Goal: Task Accomplishment & Management: Manage account settings

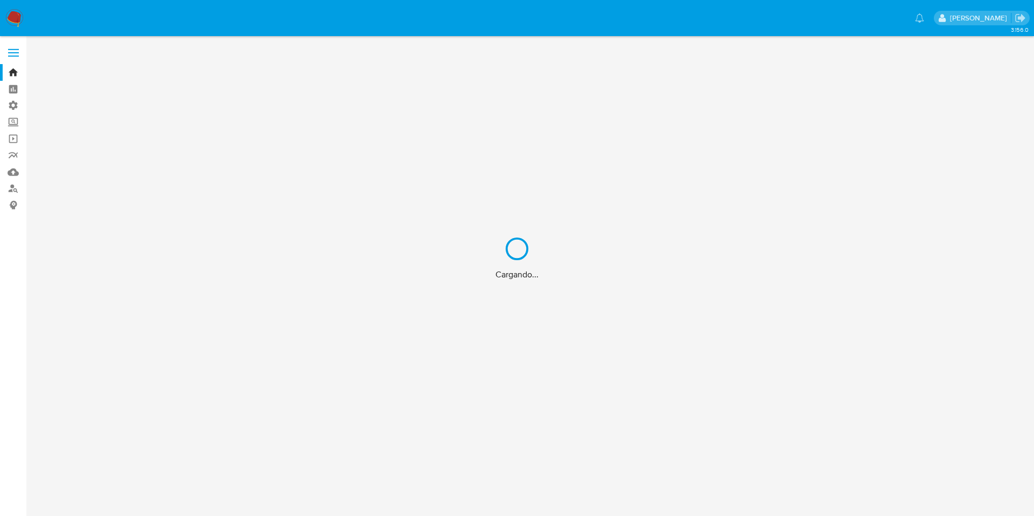
click at [10, 102] on div "Cargando..." at bounding box center [517, 258] width 1034 height 516
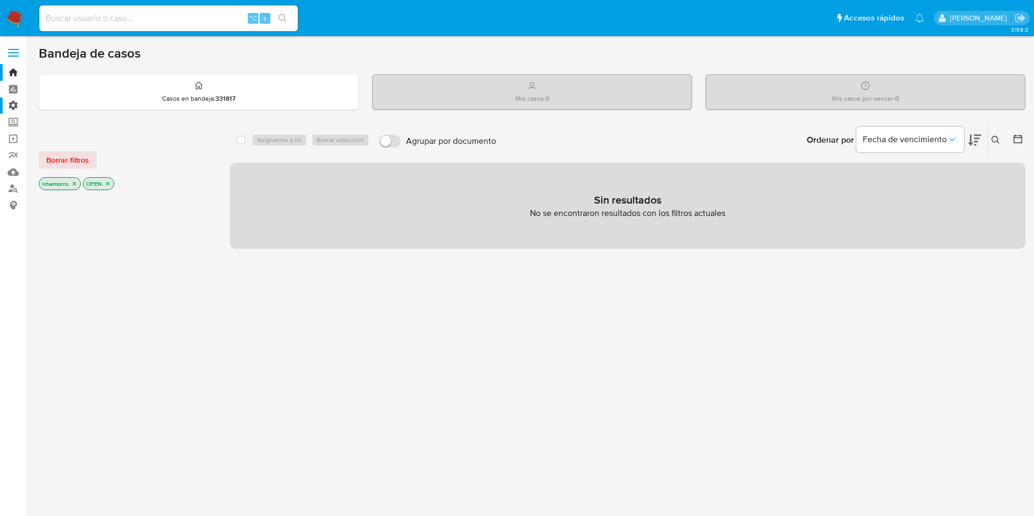
click at [11, 104] on label "Administración" at bounding box center [64, 105] width 128 height 17
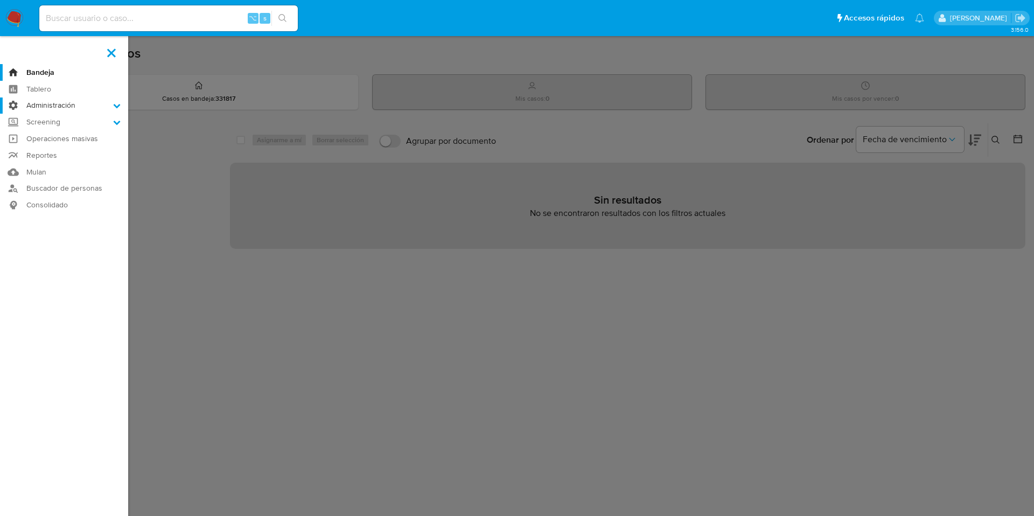
click at [0, 0] on input "Administración" at bounding box center [0, 0] width 0 height 0
click at [47, 121] on link "Reglas" at bounding box center [64, 120] width 128 height 13
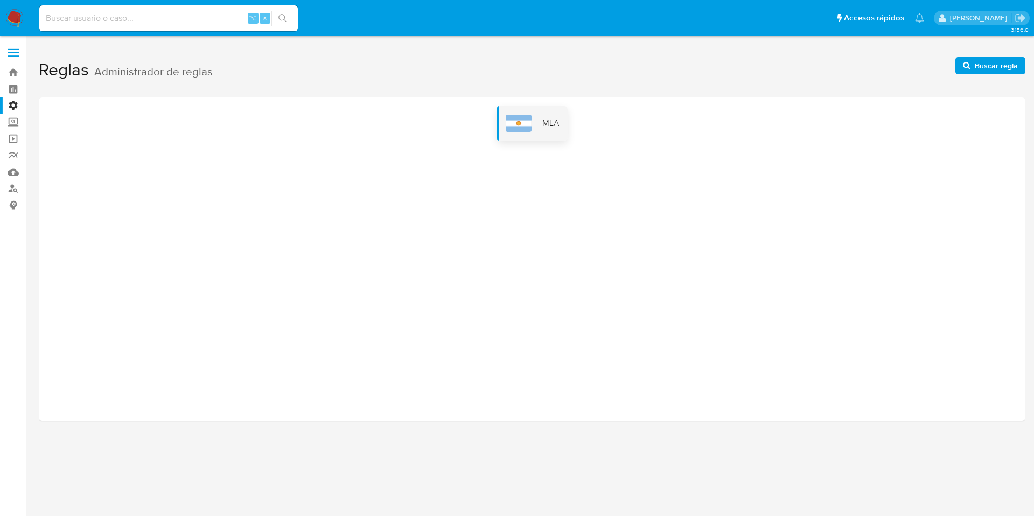
click at [542, 115] on div "MLA" at bounding box center [532, 123] width 71 height 34
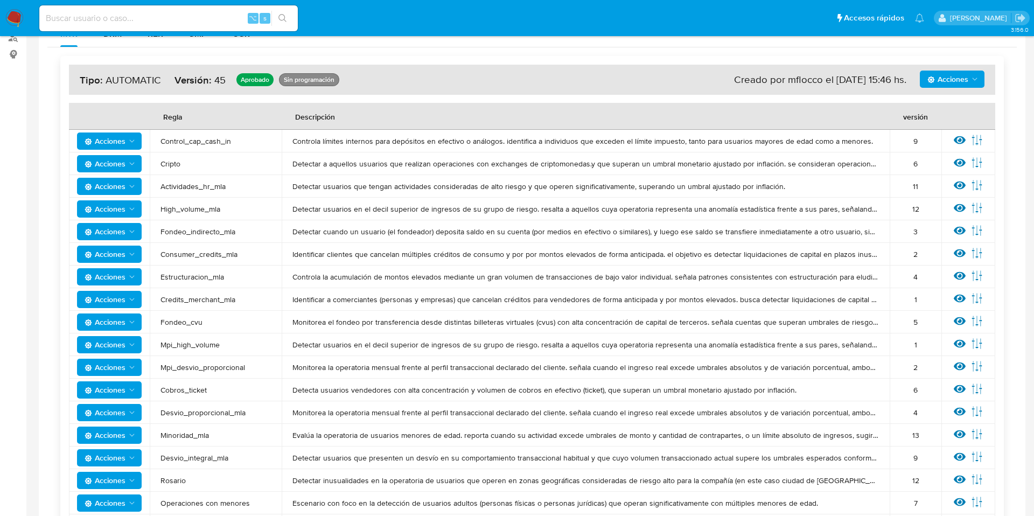
scroll to position [137, 0]
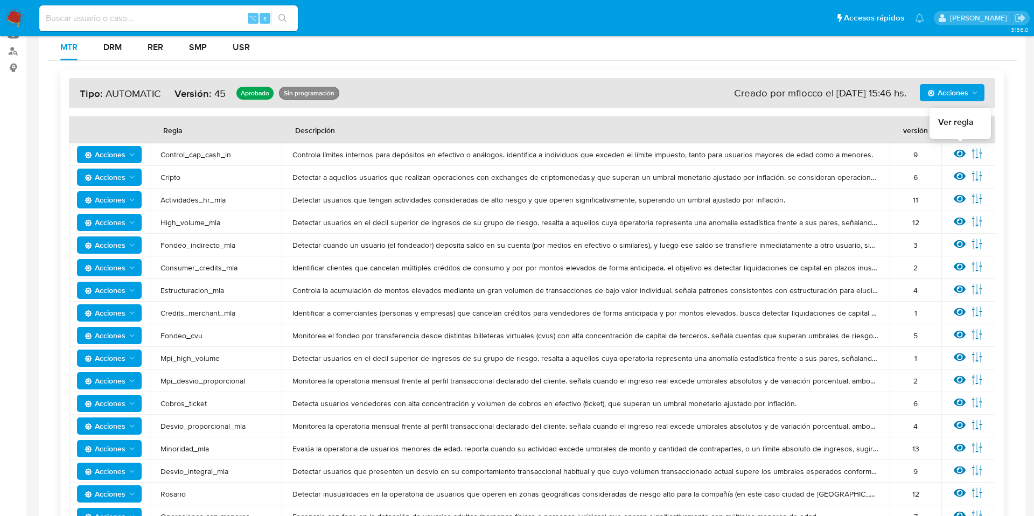
click at [960, 150] on icon at bounding box center [960, 154] width 12 height 8
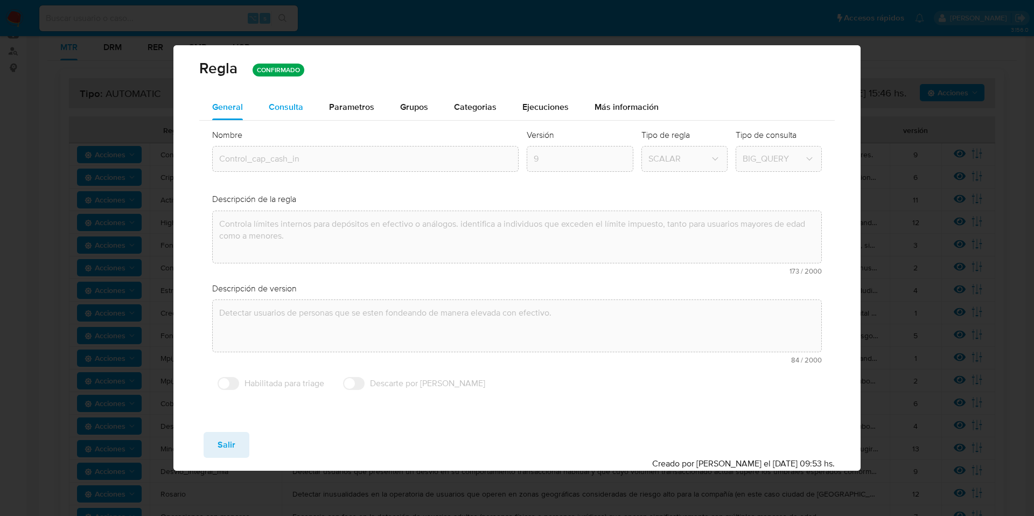
click at [278, 113] on div "Consulta" at bounding box center [286, 107] width 34 height 26
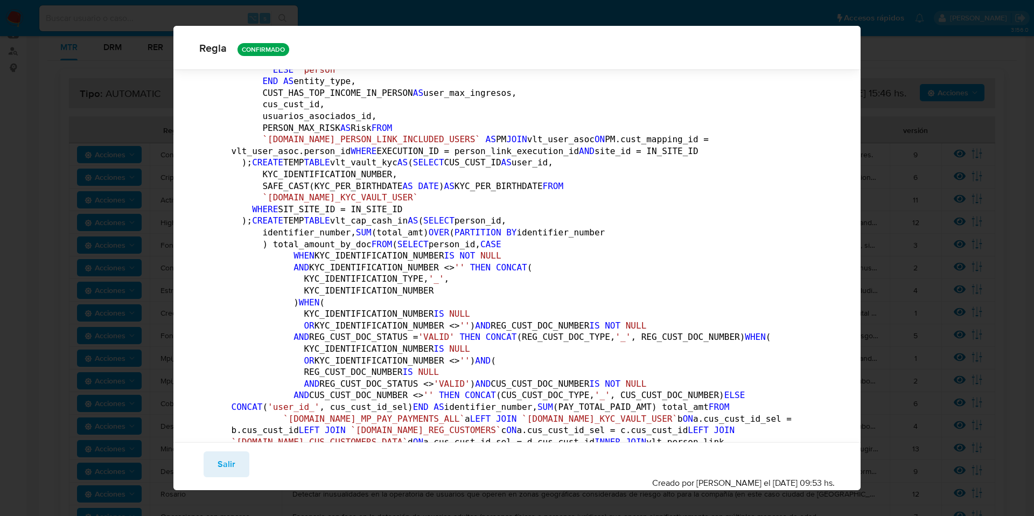
scroll to position [330, 0]
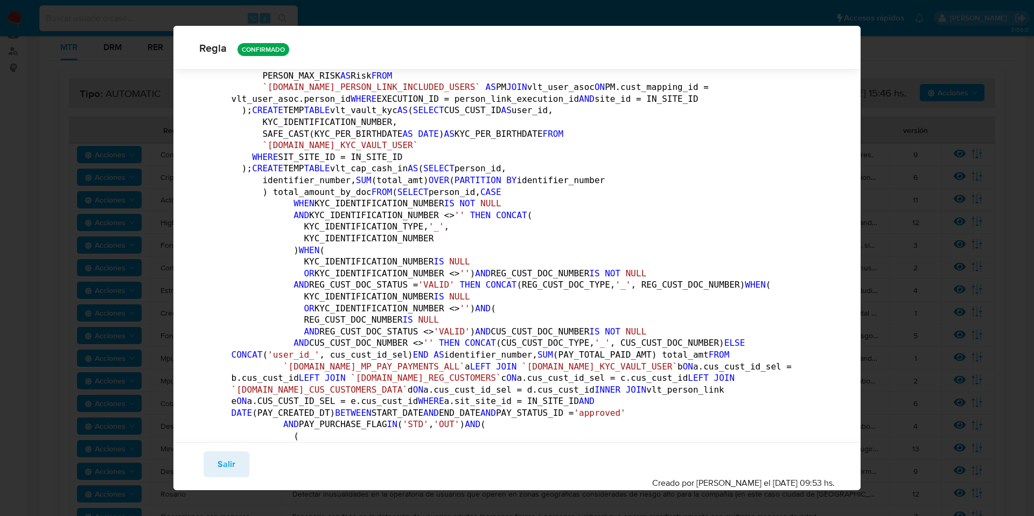
drag, startPoint x: 739, startPoint y: 485, endPoint x: 701, endPoint y: 485, distance: 38.8
click at [701, 485] on div "Creado por [PERSON_NAME] el [DATE] 09:53 hs." at bounding box center [743, 483] width 183 height 12
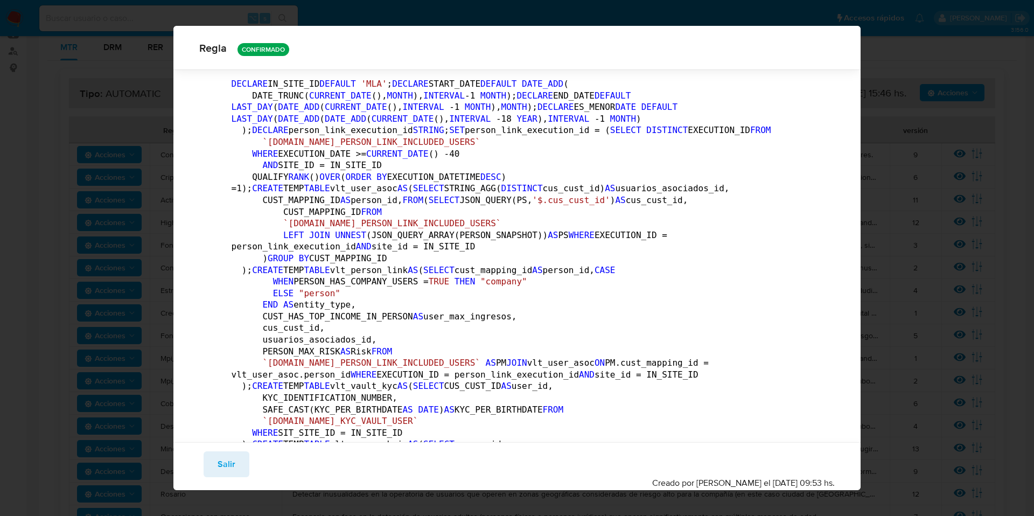
scroll to position [0, 0]
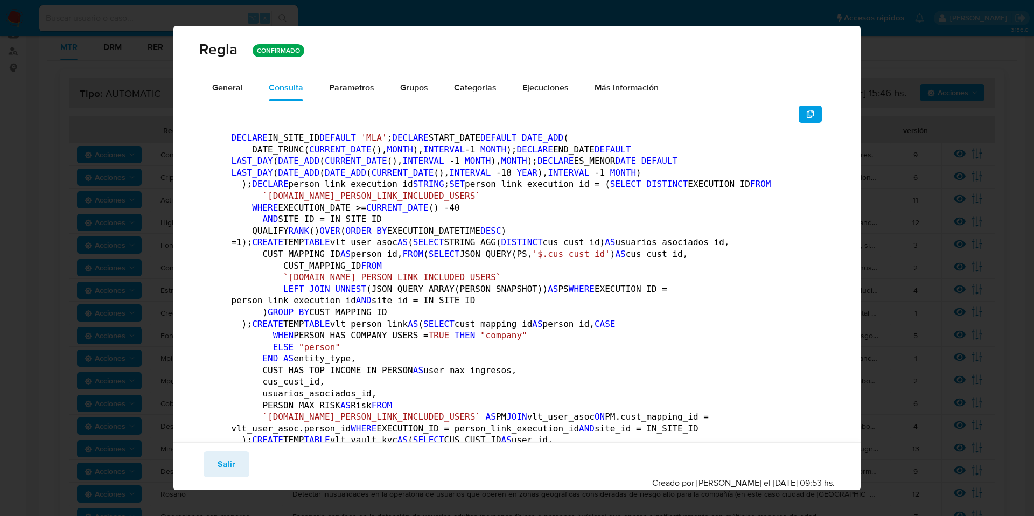
click at [950, 186] on div "Regla CONFIRMADO General Consulta Parametros Grupos Categorias Ejecuciones Más …" at bounding box center [517, 258] width 1034 height 516
click at [229, 464] on span "Salir" at bounding box center [227, 464] width 18 height 24
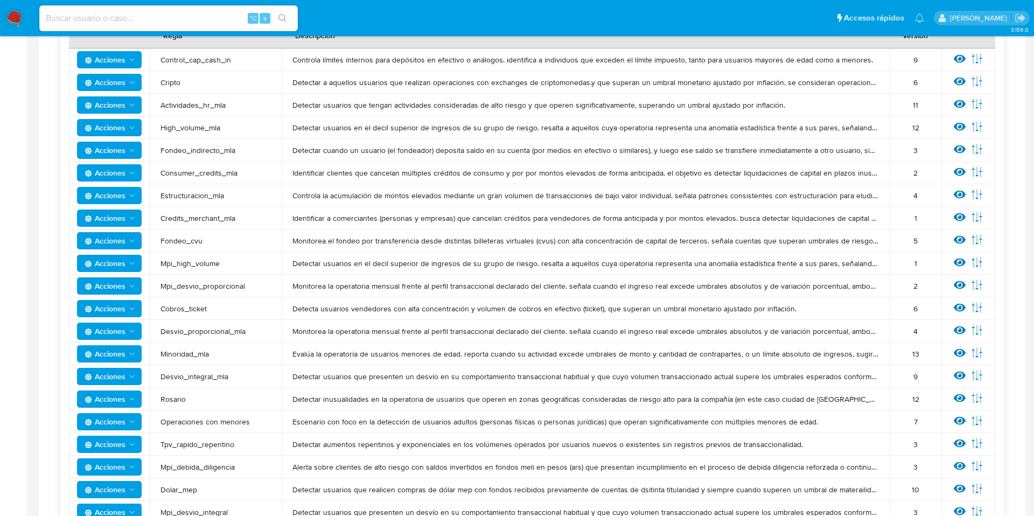
scroll to position [249, 0]
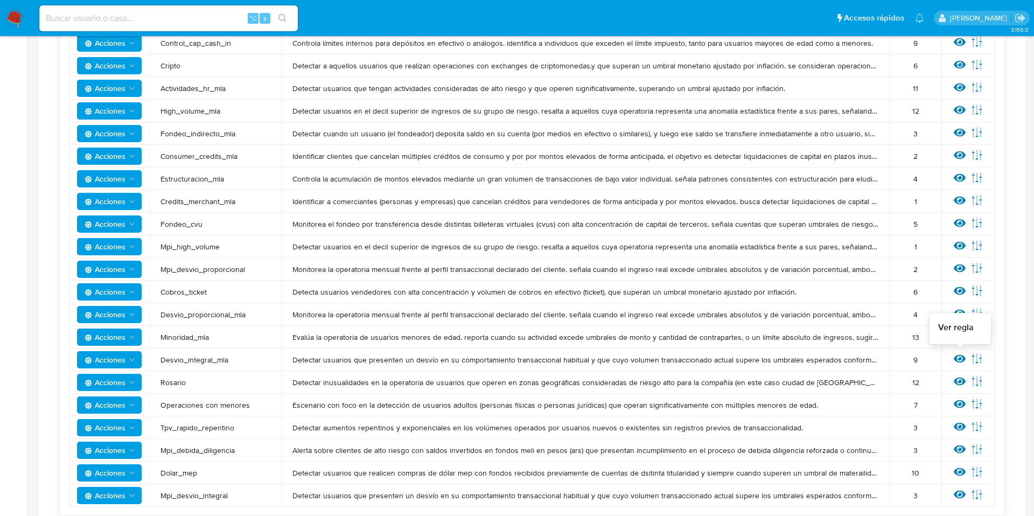
click at [960, 357] on icon at bounding box center [960, 359] width 12 height 8
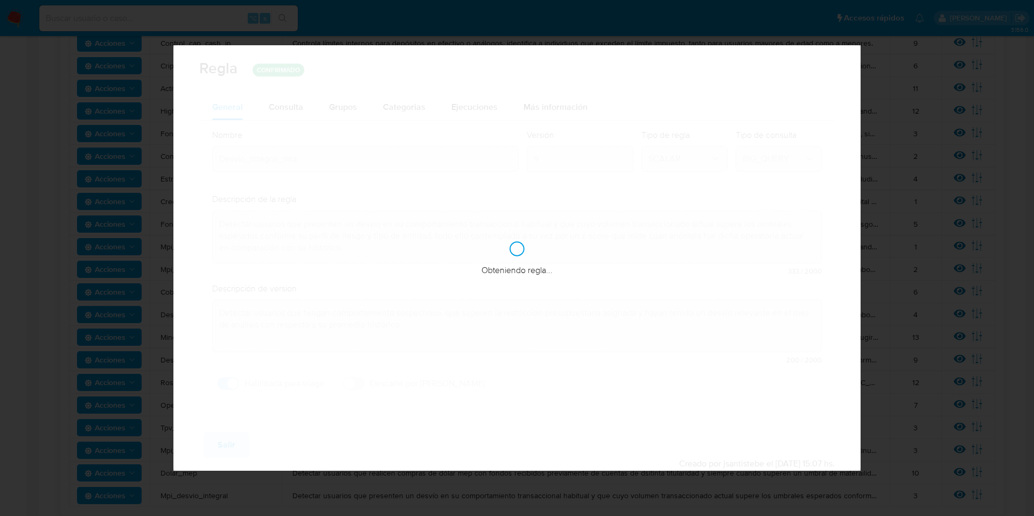
checkbox input "true"
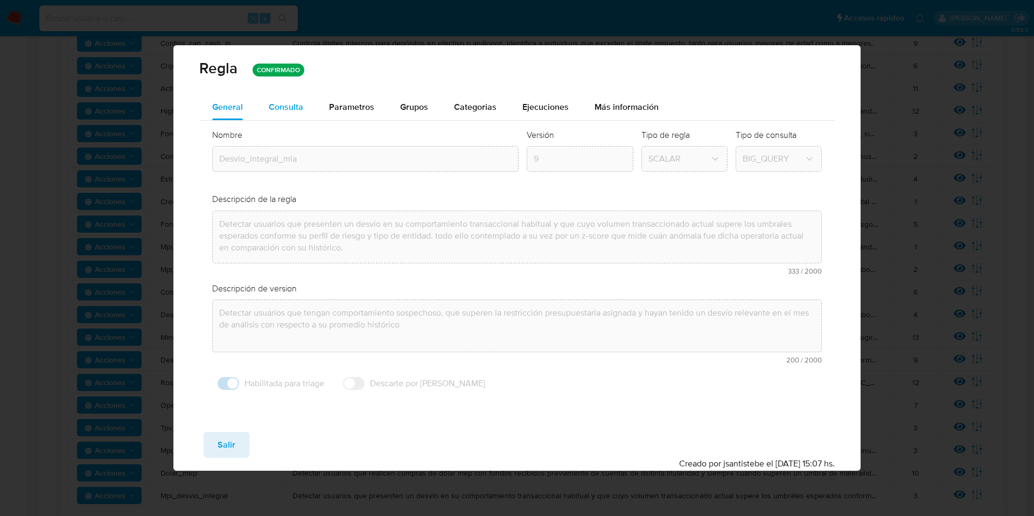
click at [292, 117] on div "Consulta" at bounding box center [286, 107] width 34 height 26
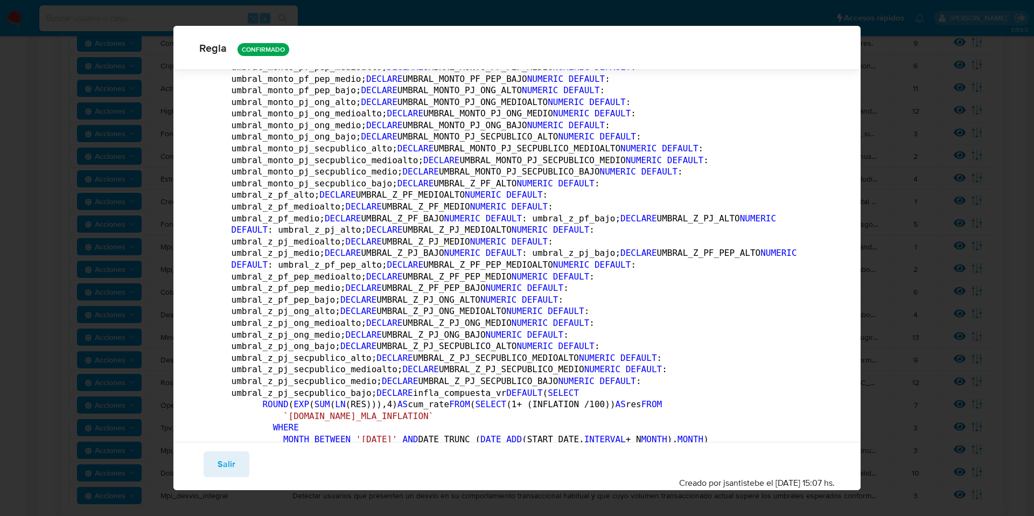
scroll to position [242, 0]
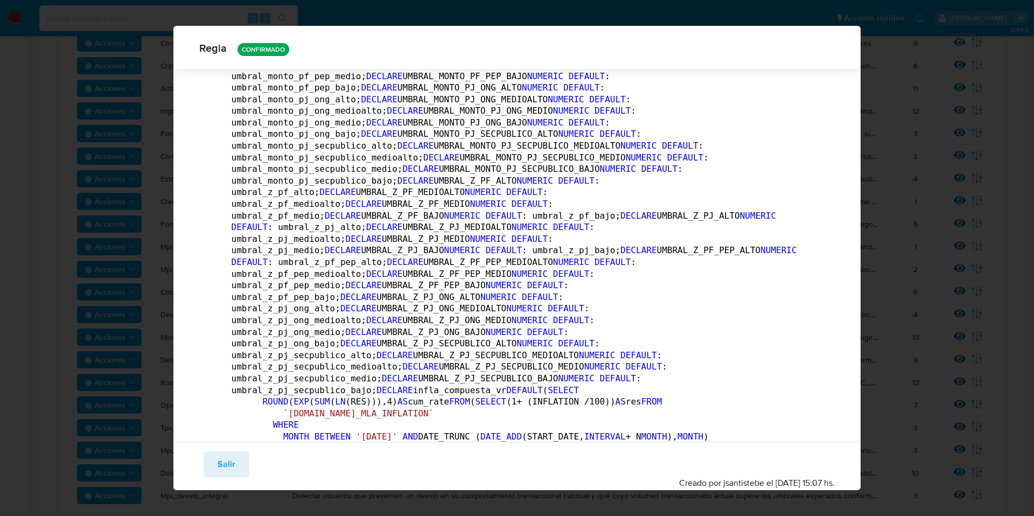
drag, startPoint x: 234, startPoint y: 110, endPoint x: 346, endPoint y: 146, distance: 117.5
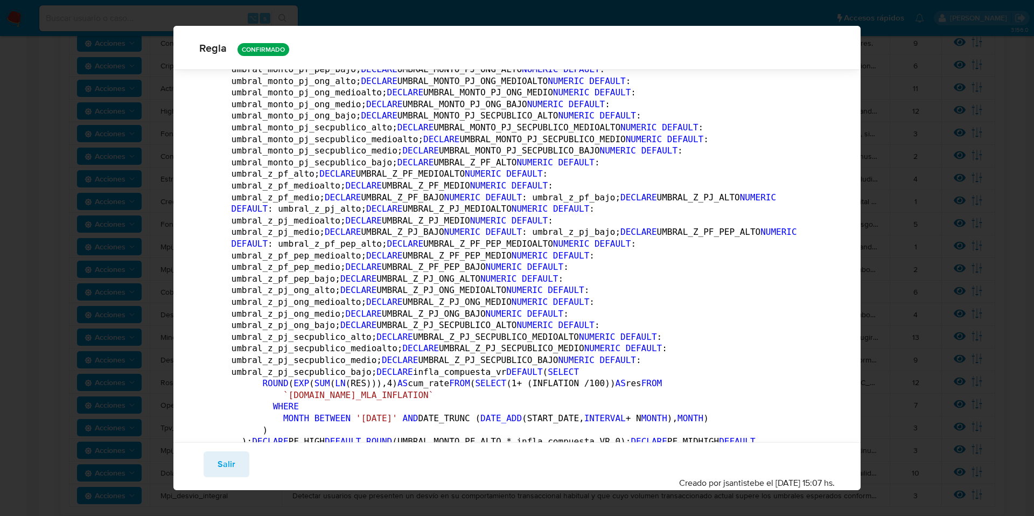
scroll to position [261, 0]
drag, startPoint x: 450, startPoint y: 136, endPoint x: 547, endPoint y: 134, distance: 97.5
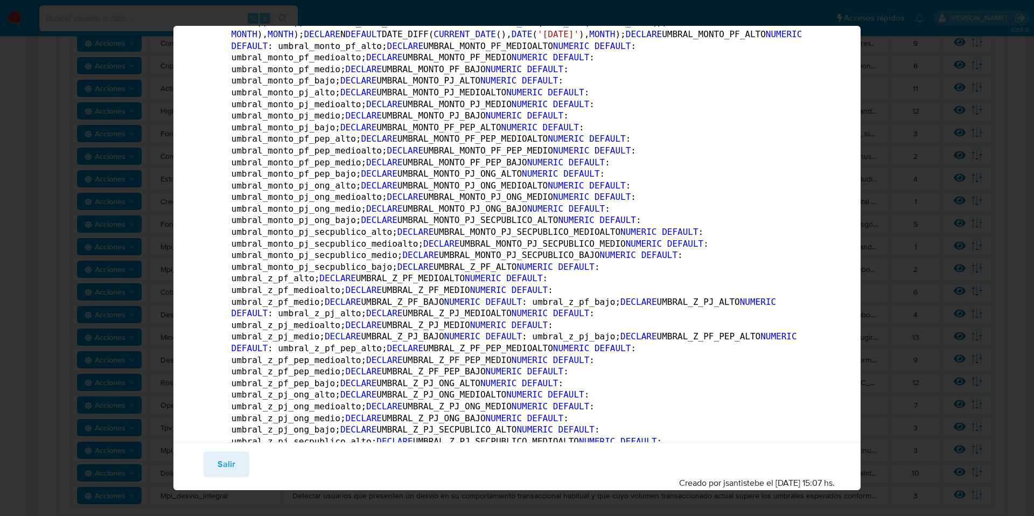
scroll to position [0, 0]
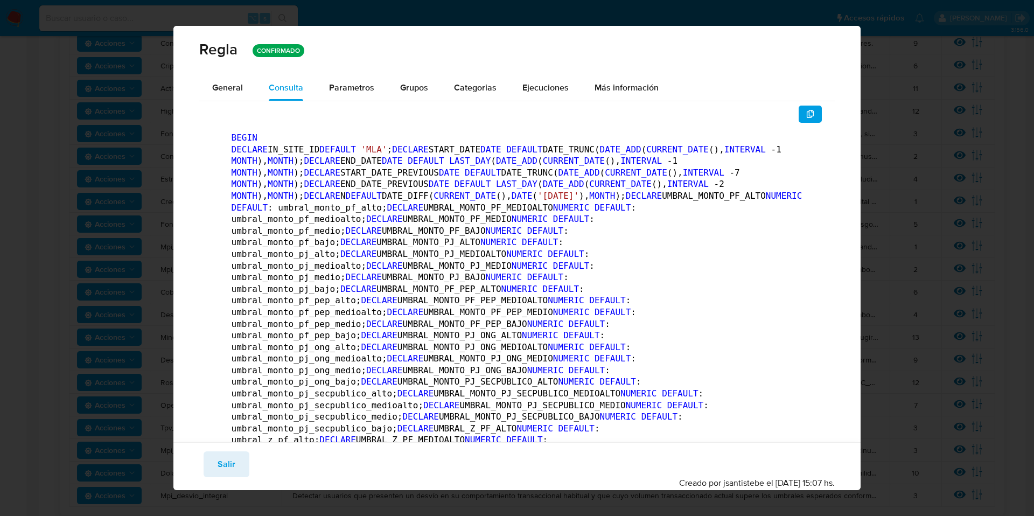
drag, startPoint x: 230, startPoint y: 133, endPoint x: 359, endPoint y: 254, distance: 176.7
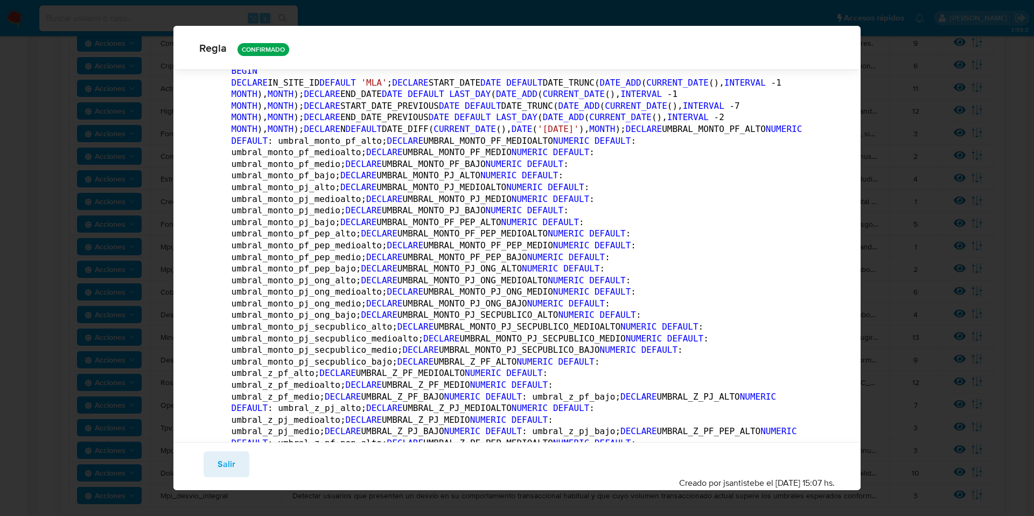
scroll to position [78, 0]
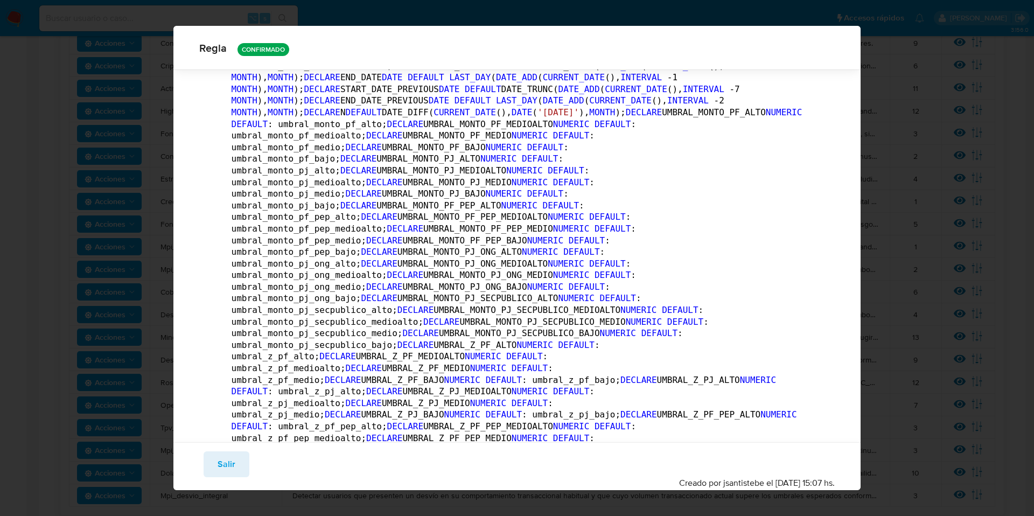
drag, startPoint x: 425, startPoint y: 282, endPoint x: 544, endPoint y: 282, distance: 118.5
click at [220, 466] on span "Salir" at bounding box center [227, 464] width 18 height 24
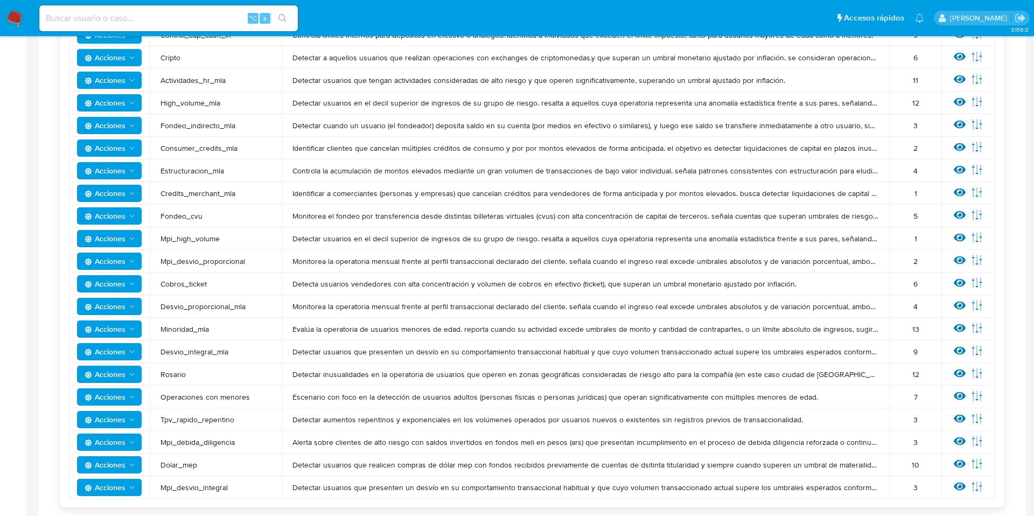
scroll to position [257, 0]
click at [963, 348] on icon at bounding box center [960, 350] width 12 height 8
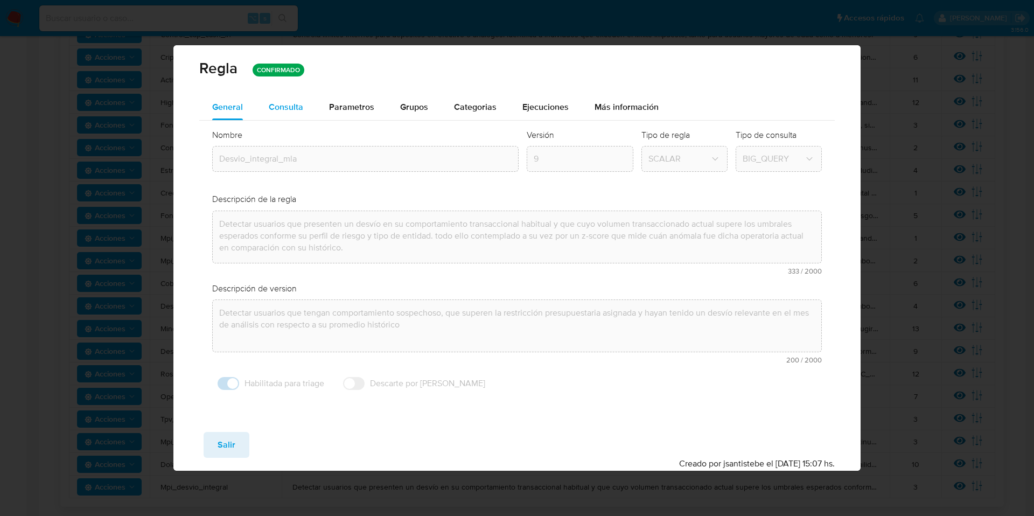
click at [286, 110] on span "Consulta" at bounding box center [286, 107] width 34 height 12
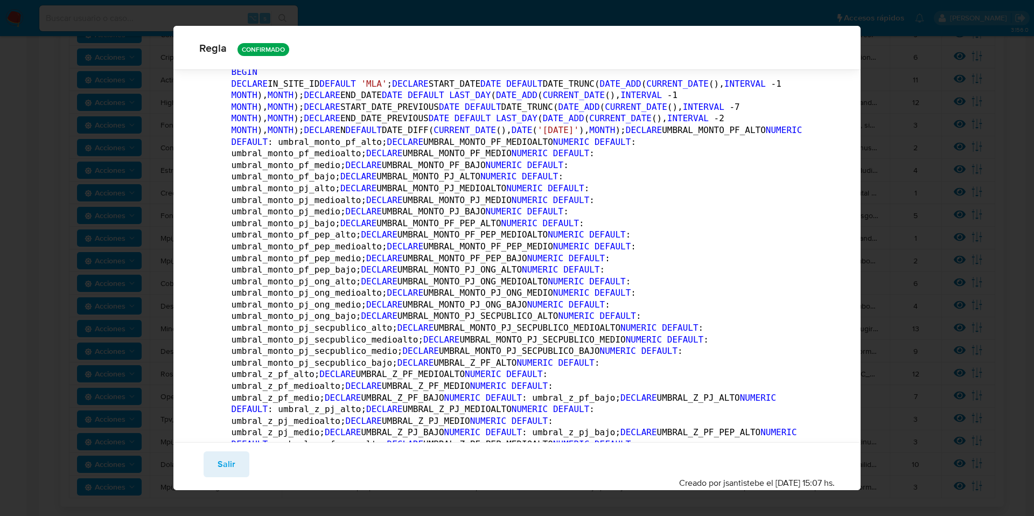
scroll to position [0, 0]
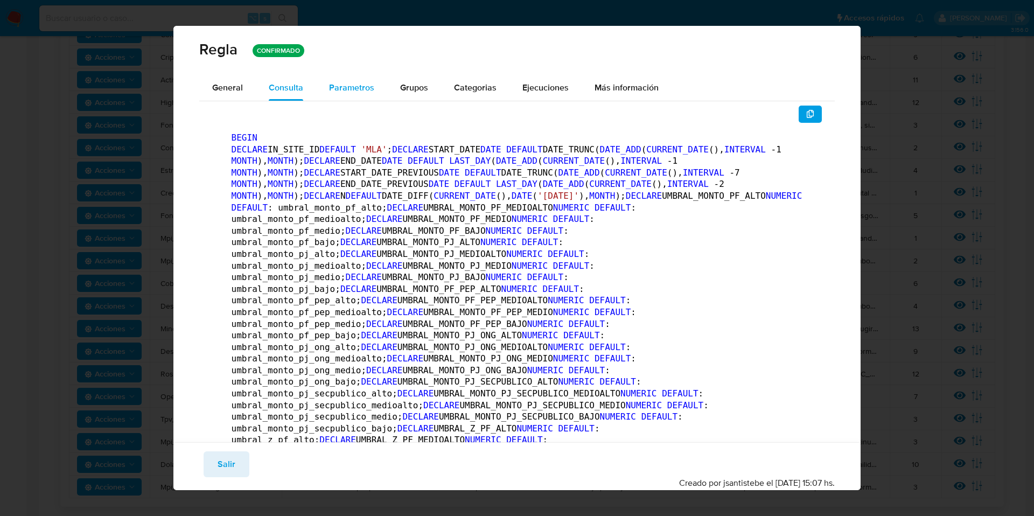
click at [360, 88] on span "Parametros" at bounding box center [351, 87] width 45 height 12
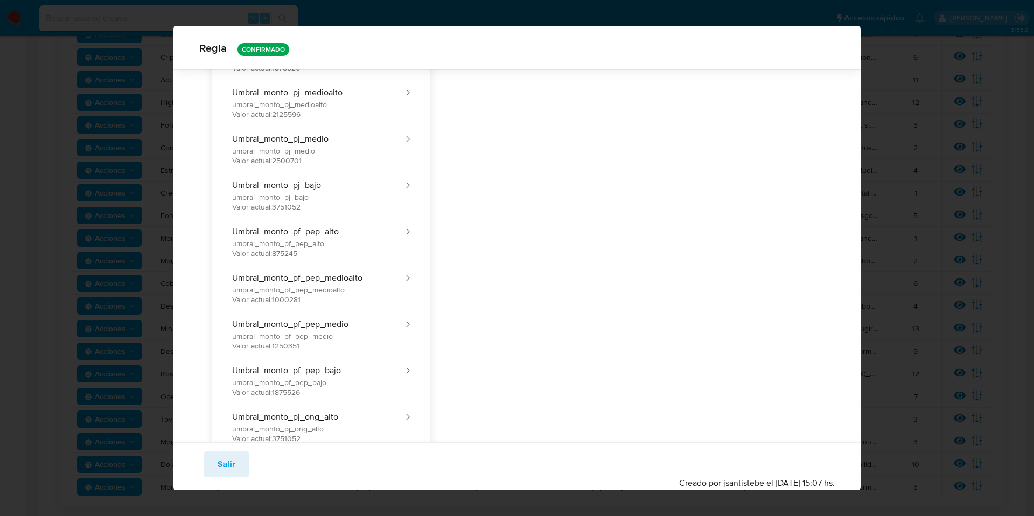
scroll to position [308, 0]
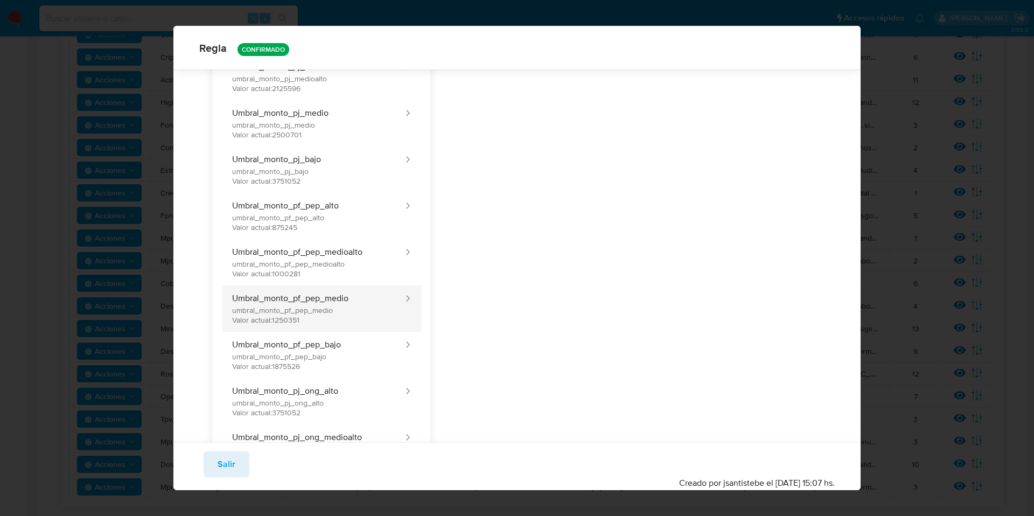
click at [311, 295] on button "Umbral_monto_pf_pep_medio umbral_monto_pf_pep_medio Valor actual: 1250351" at bounding box center [313, 308] width 184 height 46
type input "1250351"
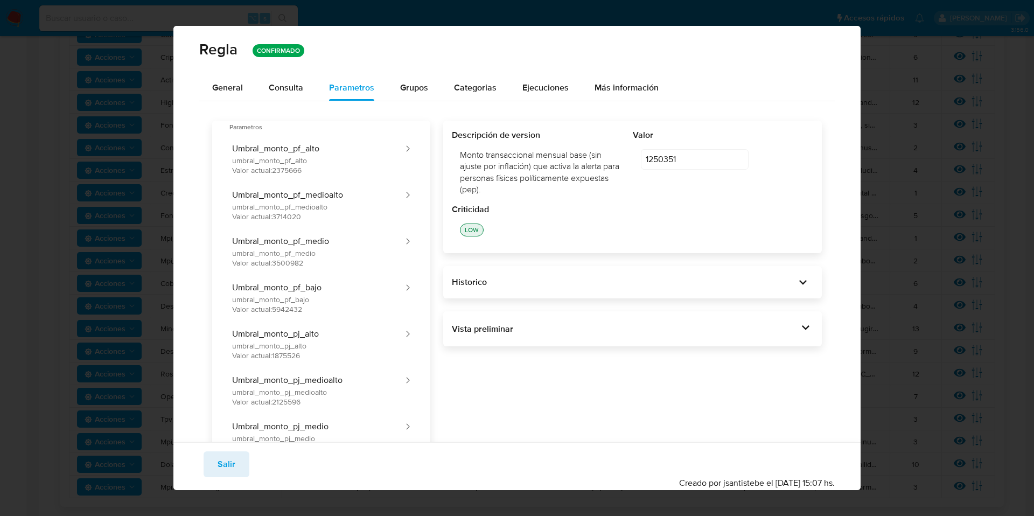
click at [888, 179] on div "Regla CONFIRMADO General Consulta Parametros Grupos Categorias Ejecuciones Más …" at bounding box center [517, 258] width 1034 height 516
click at [226, 456] on span "Salir" at bounding box center [227, 464] width 18 height 24
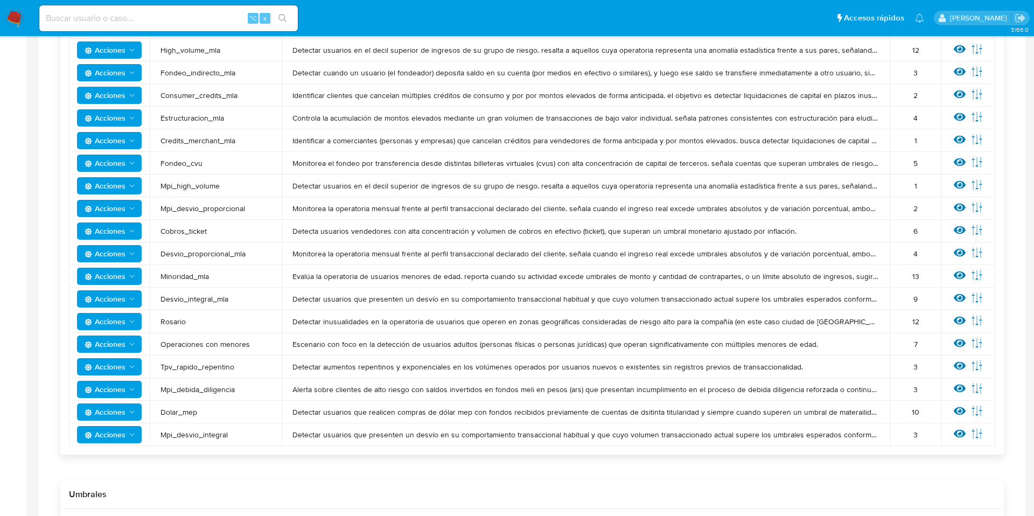
scroll to position [314, 0]
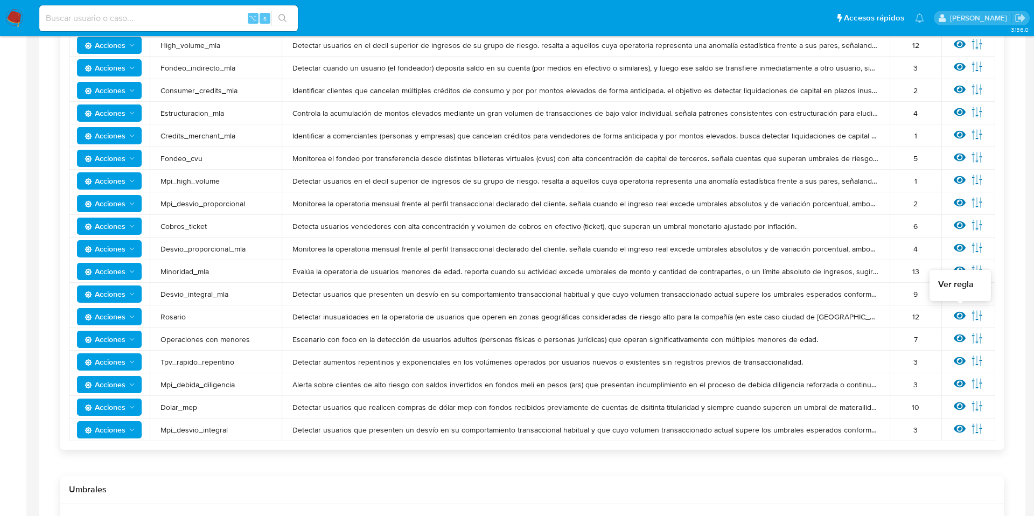
click at [954, 313] on icon at bounding box center [960, 316] width 12 height 12
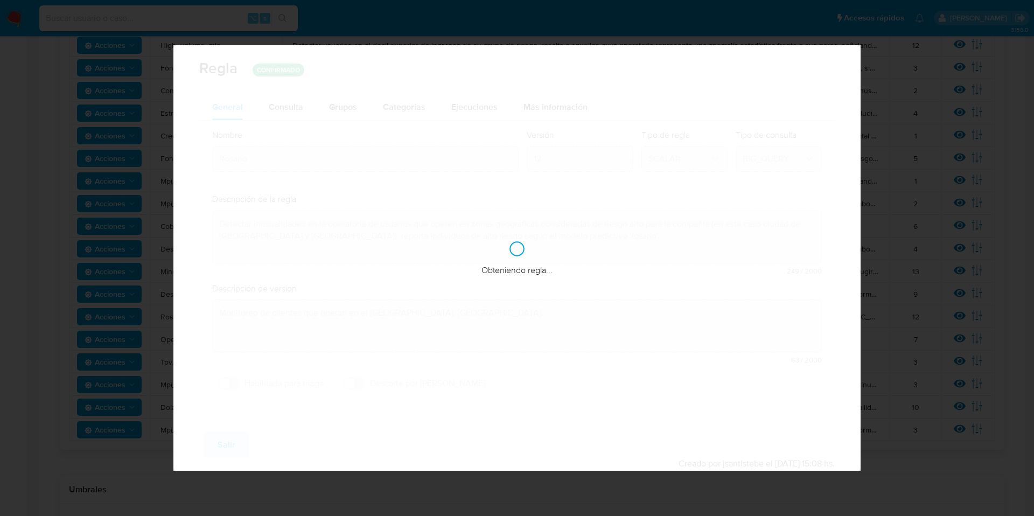
checkbox input "false"
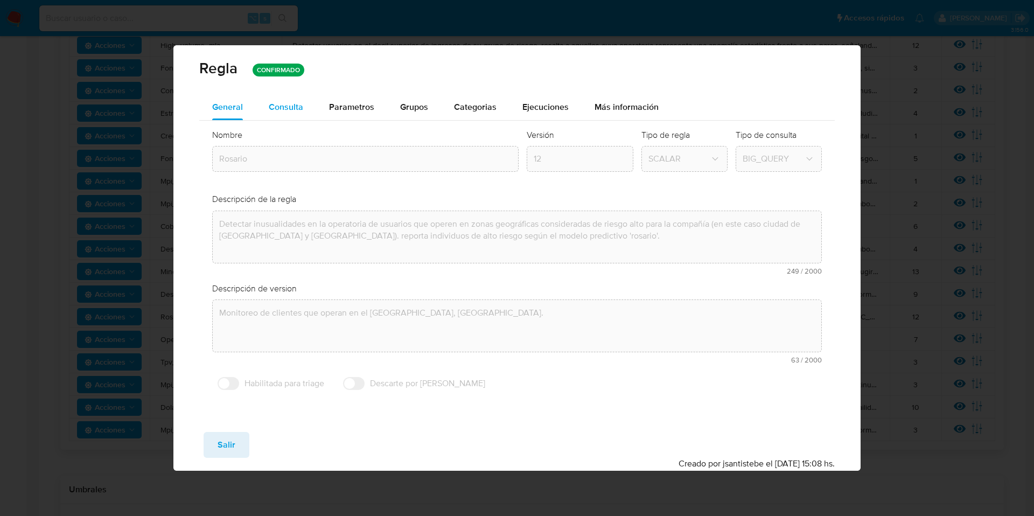
click at [289, 106] on span "Consulta" at bounding box center [286, 107] width 34 height 12
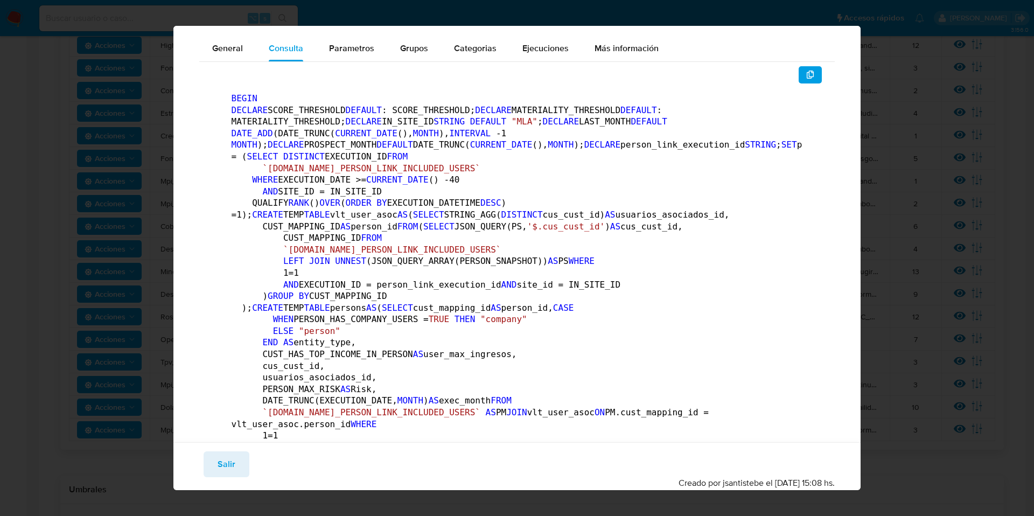
scroll to position [0, 0]
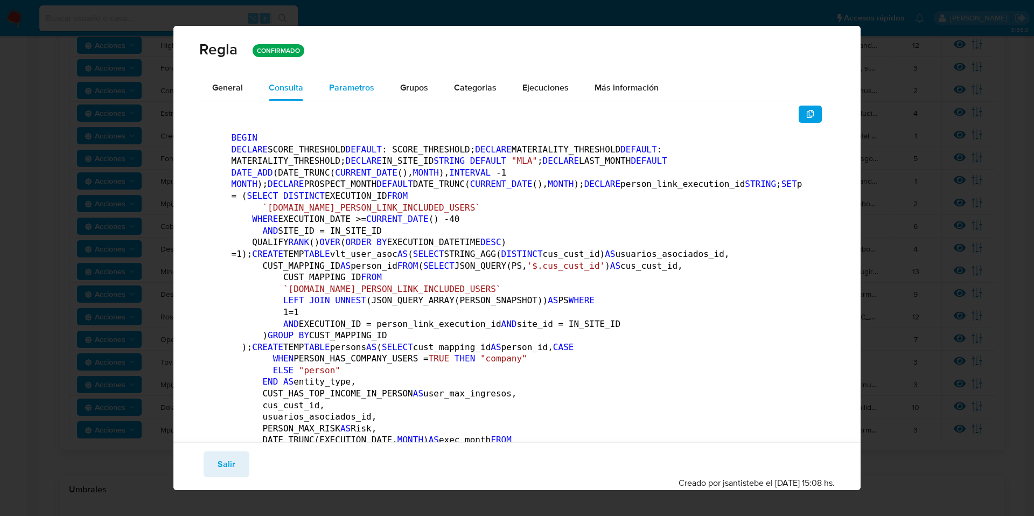
click at [349, 79] on div "Parametros" at bounding box center [351, 88] width 45 height 26
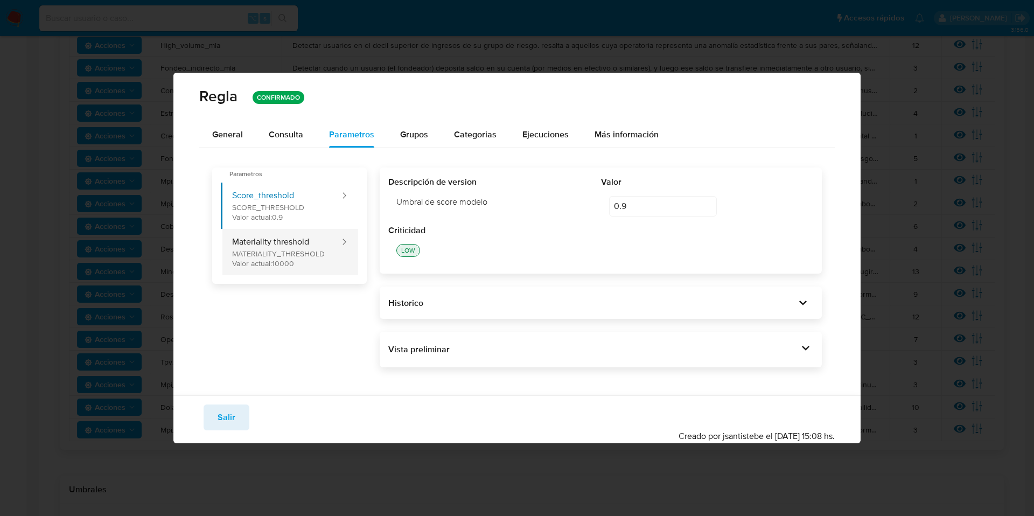
click at [285, 248] on button "Materiality threshold MATERIALITY_THRESHOLD Valor actual: 10000" at bounding box center [281, 252] width 120 height 46
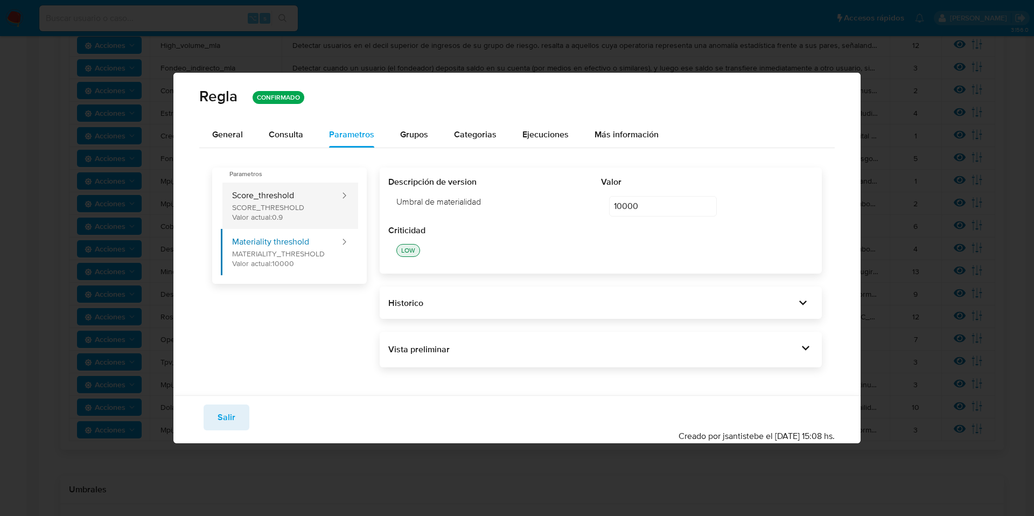
click at [287, 198] on button "Score_threshold SCORE_THRESHOLD Valor actual: 0.9" at bounding box center [281, 206] width 120 height 46
type input "0.9"
click at [278, 133] on span "Consulta" at bounding box center [286, 134] width 34 height 12
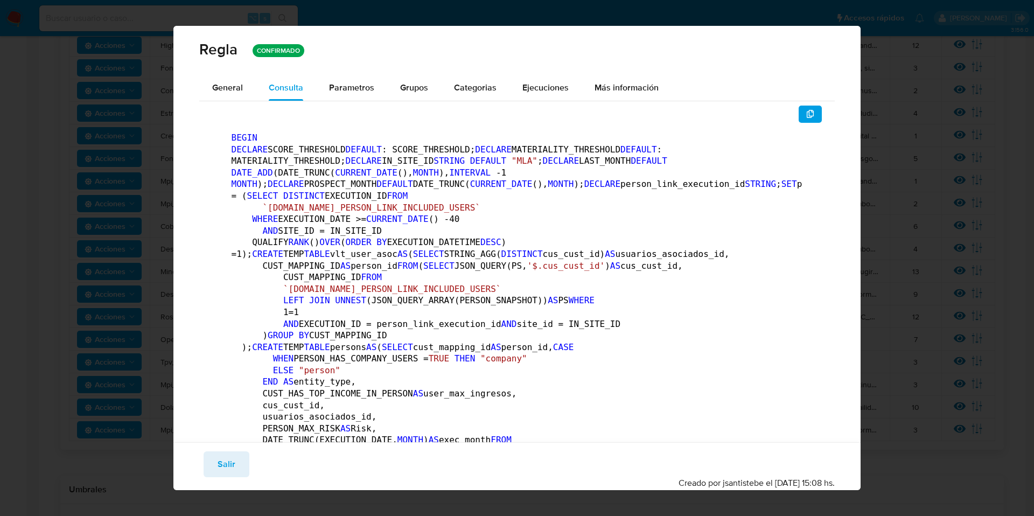
click at [812, 113] on icon "button" at bounding box center [810, 114] width 9 height 9
click at [343, 92] on span "Parametros" at bounding box center [351, 87] width 45 height 12
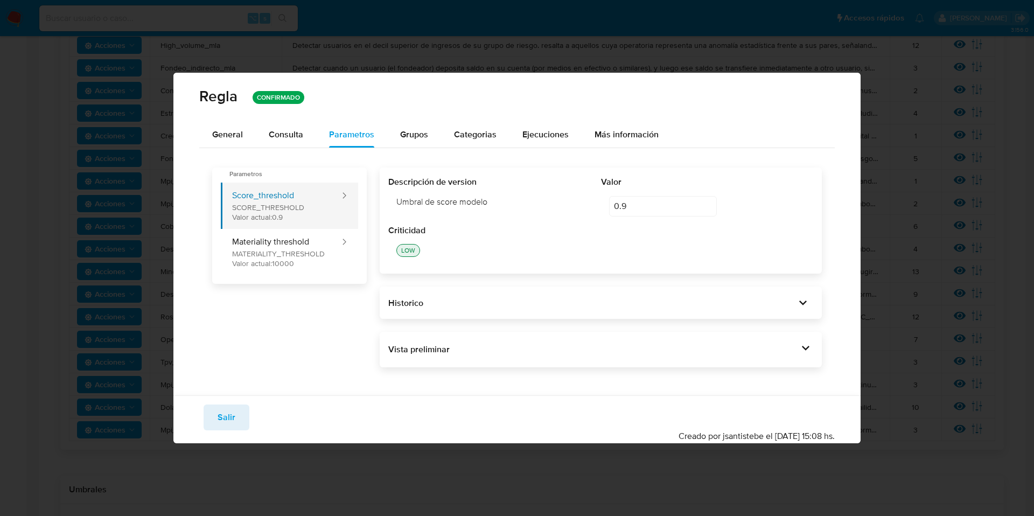
click at [304, 212] on button "Score_threshold SCORE_THRESHOLD Valor actual: 0.9" at bounding box center [281, 206] width 120 height 46
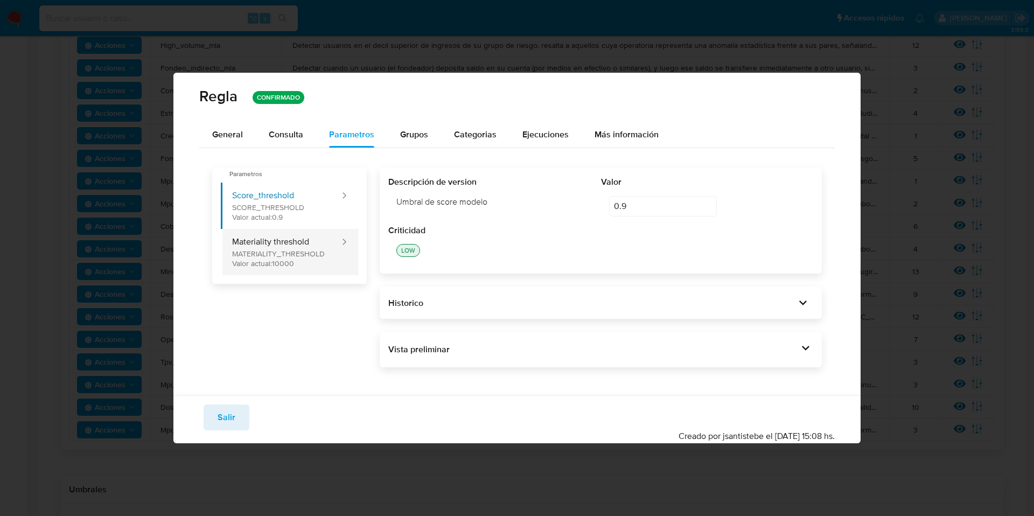
click at [303, 250] on button "Materiality threshold MATERIALITY_THRESHOLD Valor actual: 10000" at bounding box center [281, 252] width 120 height 46
type input "10000"
